Goal: Task Accomplishment & Management: Manage account settings

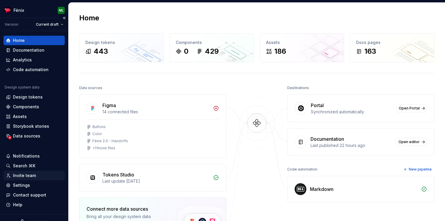
click at [27, 175] on div "Invite team" at bounding box center [24, 175] width 23 height 6
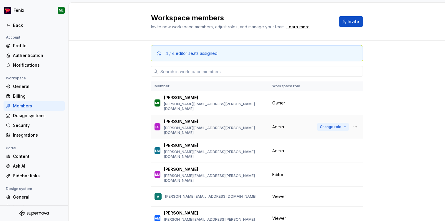
click at [345, 123] on button "Change role" at bounding box center [334, 127] width 32 height 8
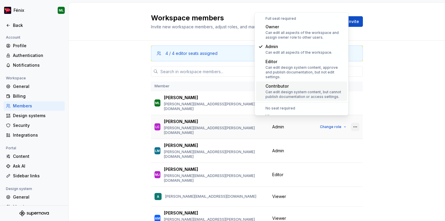
click at [355, 123] on button "button" at bounding box center [355, 127] width 8 height 8
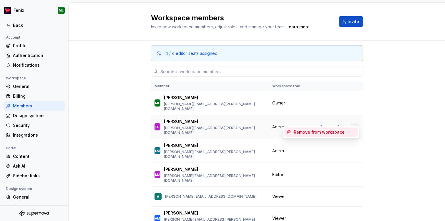
click at [355, 123] on button "button" at bounding box center [355, 127] width 8 height 8
click at [336, 124] on span "Change role" at bounding box center [331, 126] width 22 height 5
click at [399, 72] on div "4 / 4 editor seats assigned Member Workspace role ML [PERSON_NAME] [PERSON_NAME…" at bounding box center [257, 150] width 377 height 218
click at [26, 114] on div "Design systems" at bounding box center [37, 116] width 49 height 6
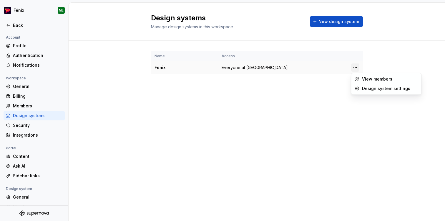
click at [355, 67] on html "Fénix ML Back Account Profile Authentication Notifications Workspace General Bi…" at bounding box center [222, 110] width 445 height 221
click at [372, 81] on div "View members" at bounding box center [390, 79] width 56 height 6
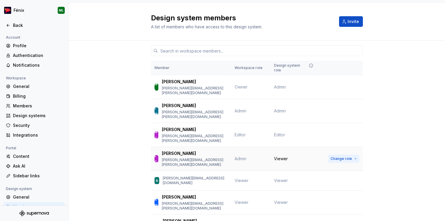
click at [339, 156] on span "Change role" at bounding box center [342, 158] width 22 height 5
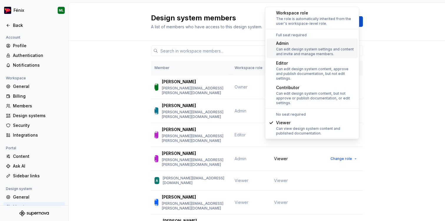
click at [327, 54] on div "Can edit design system settings and content and invite and manage members." at bounding box center [316, 51] width 80 height 9
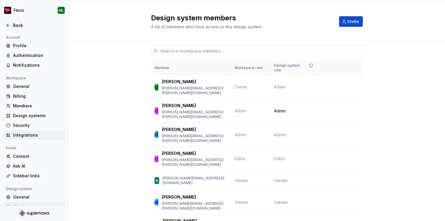
scroll to position [39, 0]
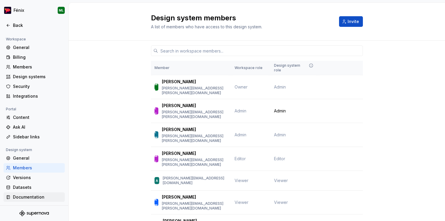
click at [21, 196] on div "Documentation" at bounding box center [37, 197] width 49 height 6
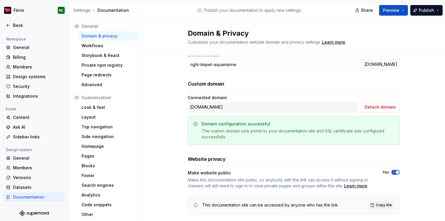
scroll to position [55, 0]
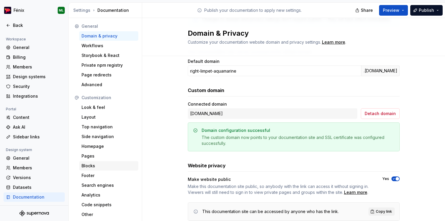
click at [91, 165] on div "Blocks" at bounding box center [109, 166] width 55 height 6
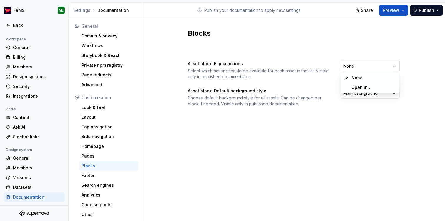
click at [359, 67] on html "Fénix ML Back Account Profile Authentication Notifications Workspace General Bi…" at bounding box center [222, 110] width 445 height 221
click at [291, 102] on div "Choose default background style for all assets. Can be changed per block if nee…" at bounding box center [259, 101] width 143 height 12
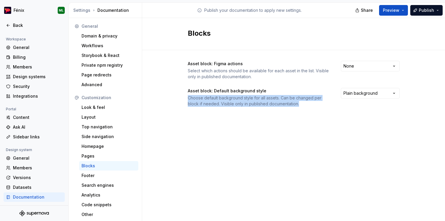
click at [291, 102] on div "Choose default background style for all assets. Can be changed per block if nee…" at bounding box center [259, 101] width 143 height 12
click at [295, 101] on div "Choose default background style for all assets. Can be changed per block if nee…" at bounding box center [259, 101] width 143 height 12
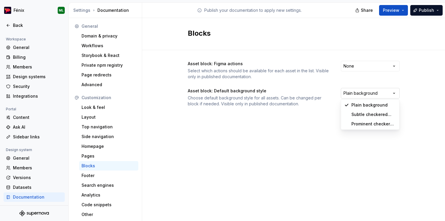
click at [351, 92] on html "Fénix ML Back Account Profile Authentication Notifications Workspace General Bi…" at bounding box center [222, 110] width 445 height 221
click at [309, 101] on html "Fénix ML Back Account Profile Authentication Notifications Workspace General Bi…" at bounding box center [222, 110] width 445 height 221
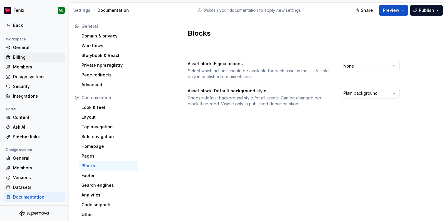
click at [22, 56] on div "Billing" at bounding box center [37, 57] width 49 height 6
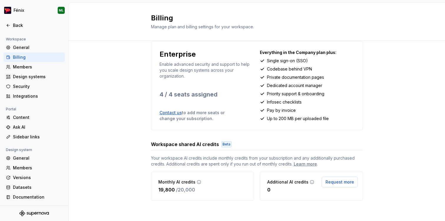
scroll to position [12, 0]
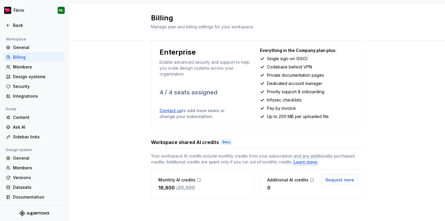
click at [305, 164] on div "Learn more" at bounding box center [305, 162] width 23 height 6
click at [21, 48] on div "General" at bounding box center [37, 47] width 49 height 6
